Goal: Information Seeking & Learning: Understand process/instructions

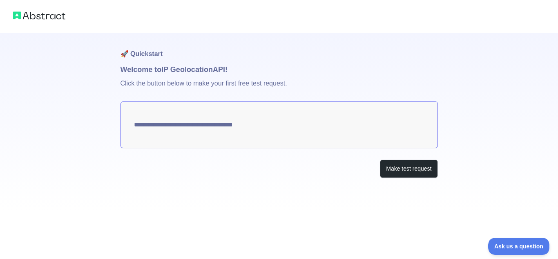
type textarea "**********"
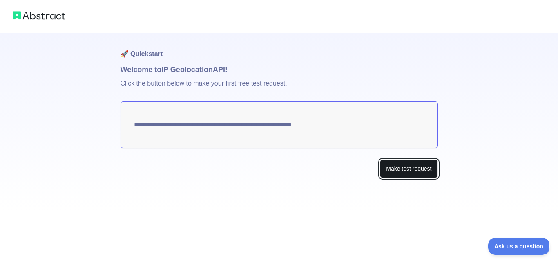
click at [413, 169] on button "Make test request" at bounding box center [409, 168] width 58 height 18
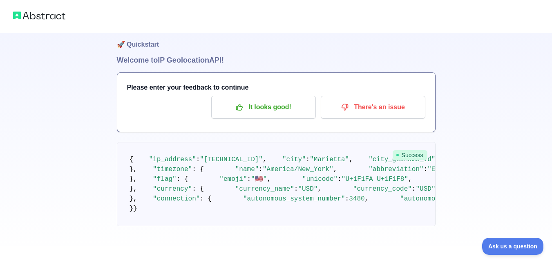
scroll to position [75, 0]
click at [269, 100] on p "It looks good!" at bounding box center [263, 107] width 92 height 14
